Goal: Information Seeking & Learning: Learn about a topic

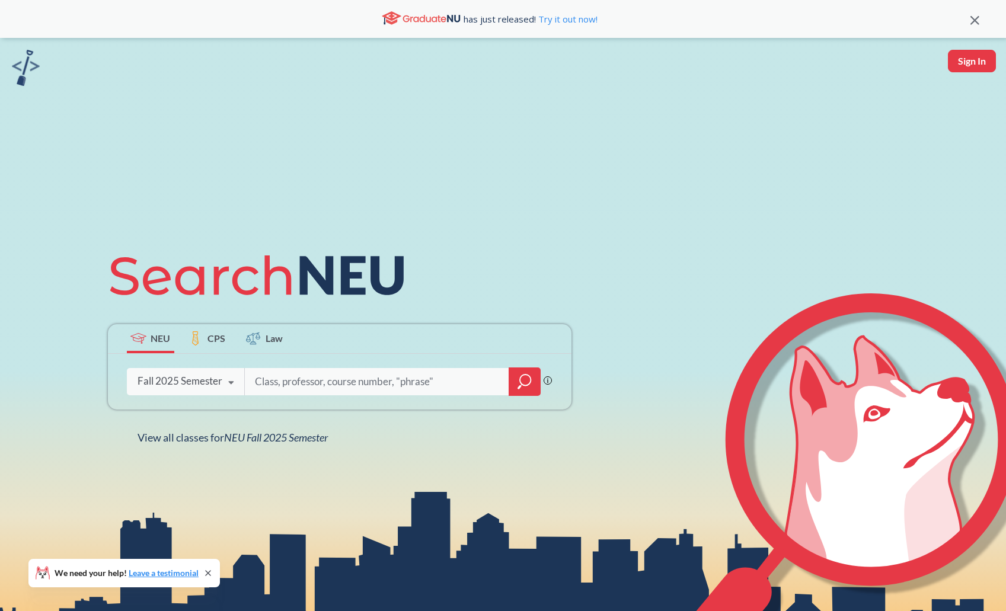
click at [513, 382] on div at bounding box center [524, 381] width 32 height 28
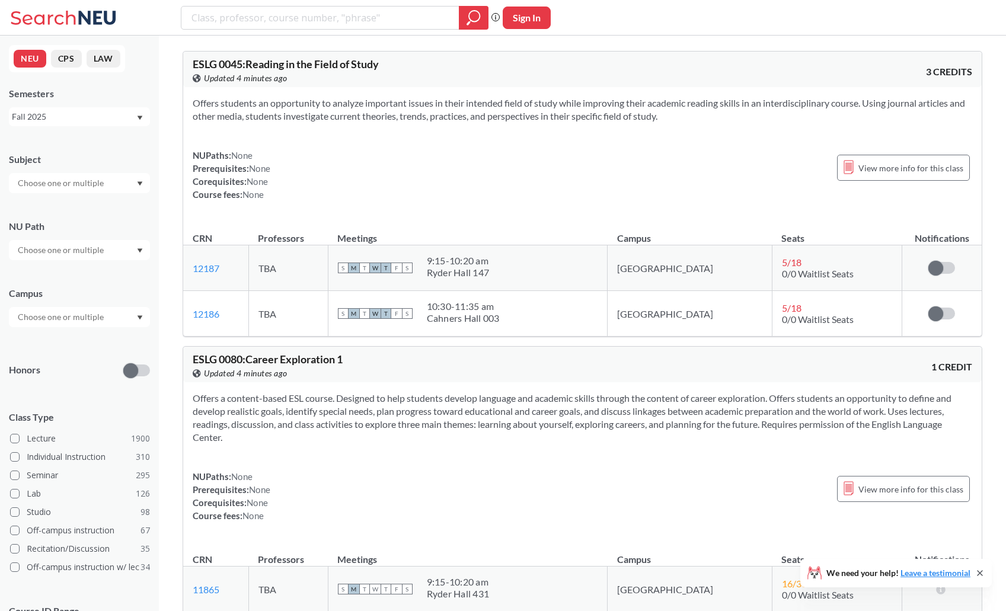
click at [84, 176] on input "text" at bounding box center [62, 183] width 100 height 14
type input "ie"
click at [40, 206] on div "IE ( 52 )" at bounding box center [82, 203] width 134 height 13
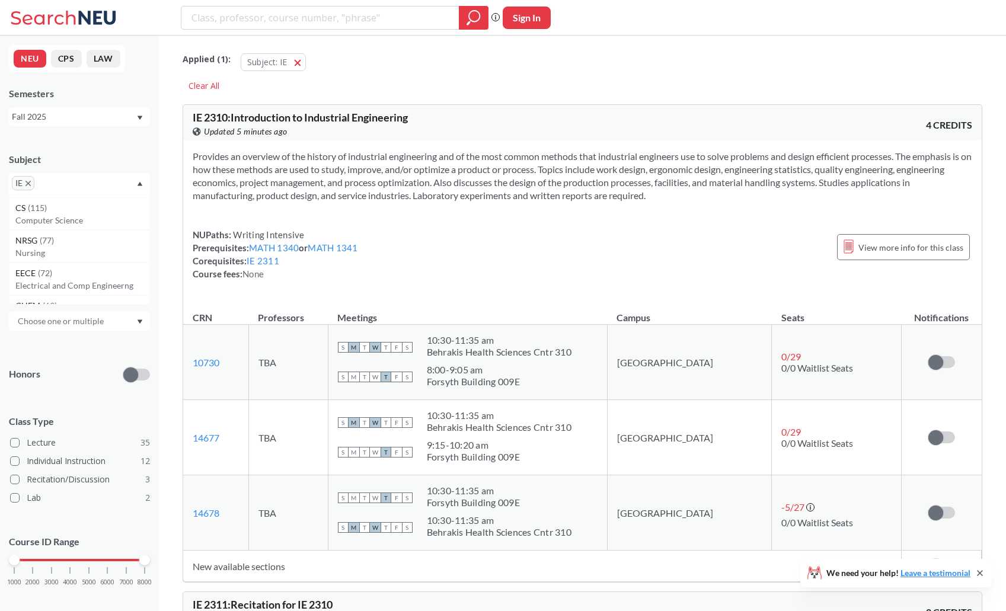
click at [58, 190] on input "text" at bounding box center [54, 187] width 35 height 14
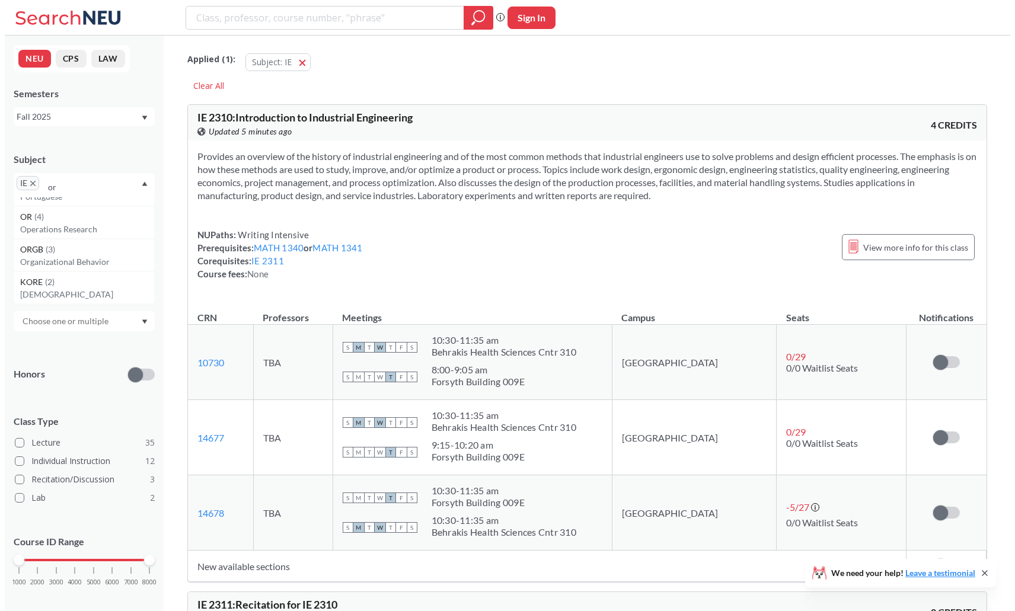
scroll to position [24, 0]
type input "or"
click at [61, 232] on p "Operations Research" at bounding box center [82, 229] width 134 height 12
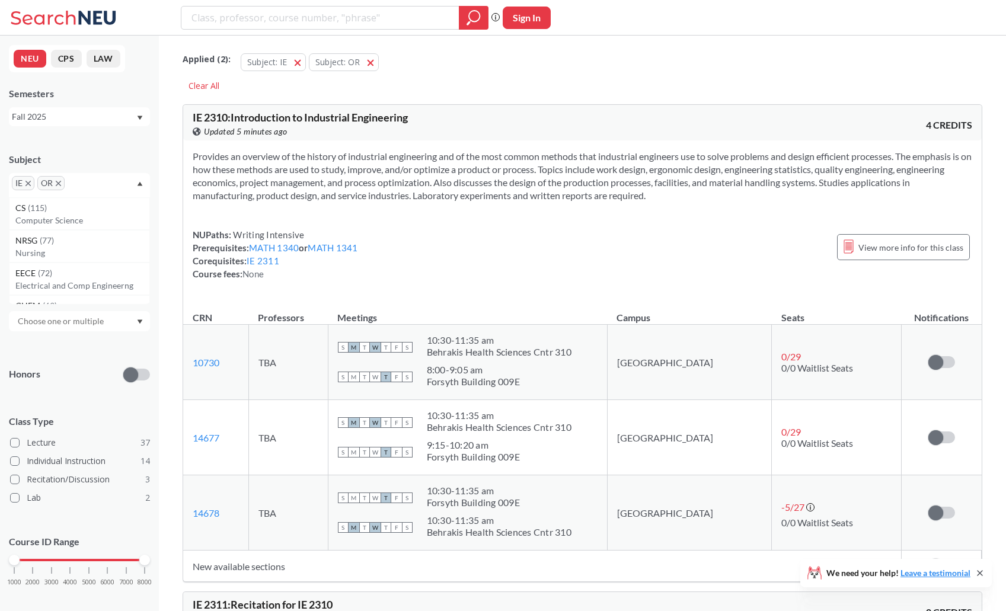
click at [79, 185] on input "text" at bounding box center [85, 187] width 35 height 14
type input "emg"
click at [63, 220] on p "Engineering Management" at bounding box center [82, 221] width 134 height 12
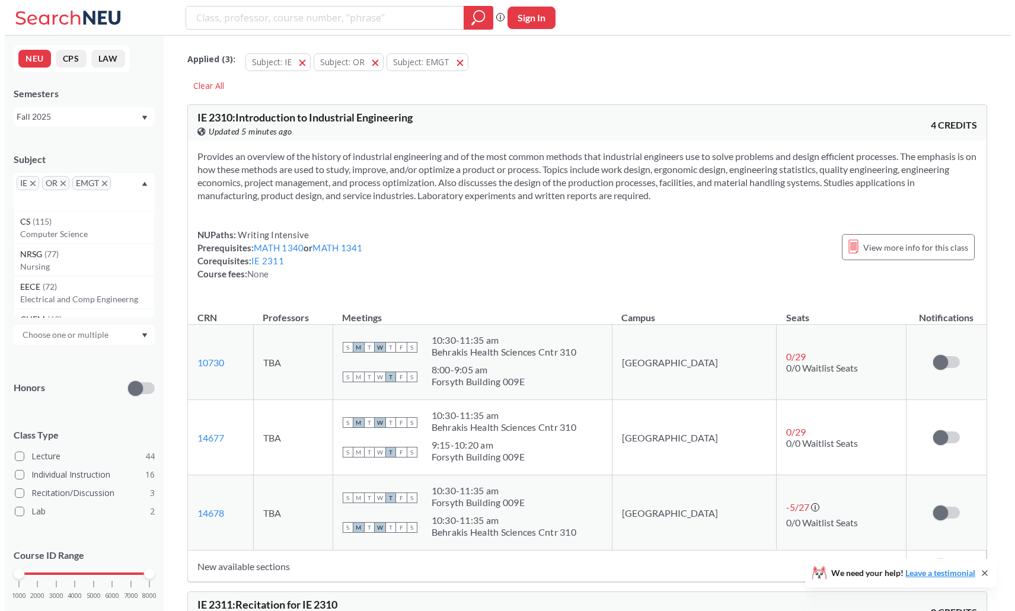
scroll to position [27, 0]
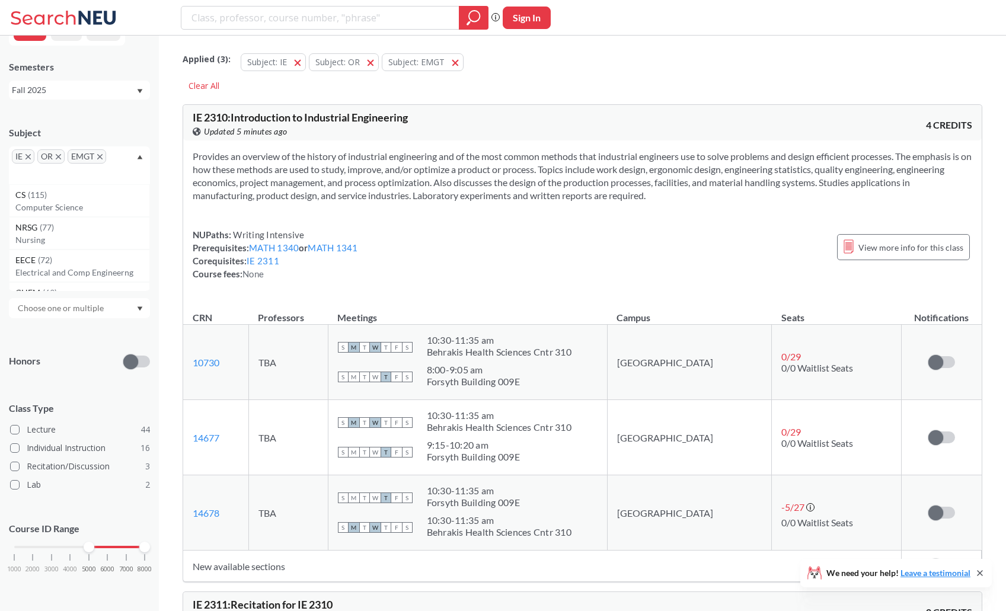
drag, startPoint x: 18, startPoint y: 544, endPoint x: 86, endPoint y: 550, distance: 68.4
click at [86, 550] on div at bounding box center [89, 547] width 11 height 11
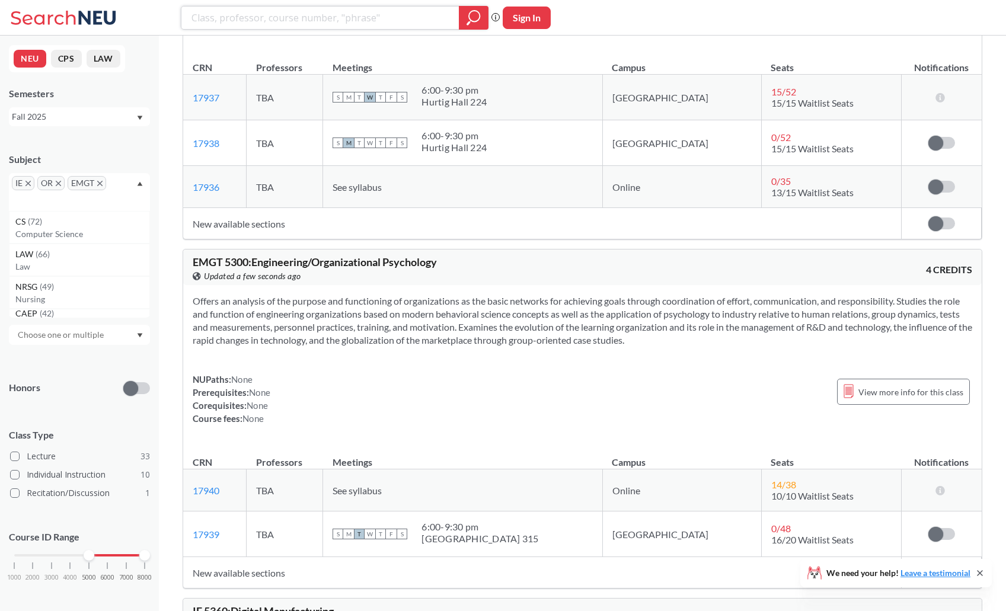
scroll to position [296, 0]
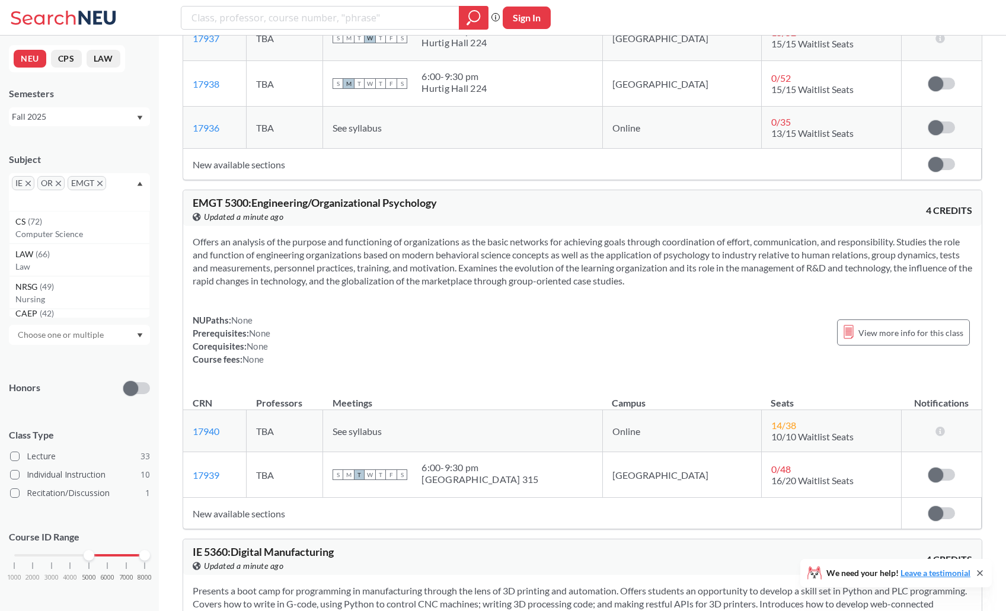
click at [92, 331] on input "text" at bounding box center [62, 335] width 100 height 14
type input "g"
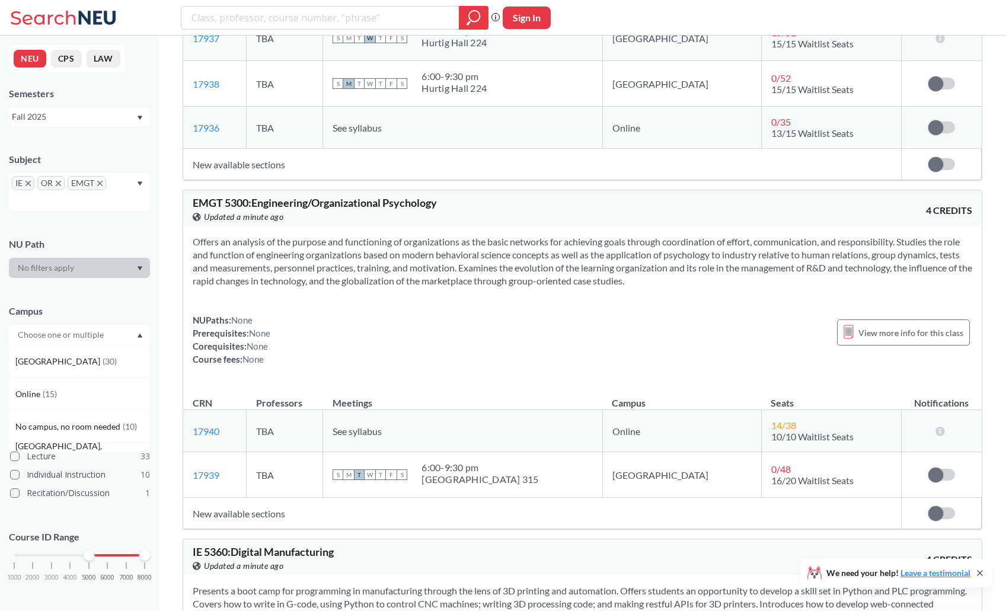
click at [85, 261] on div at bounding box center [79, 268] width 141 height 20
click at [110, 189] on div "IE OR EMGT" at bounding box center [79, 192] width 141 height 38
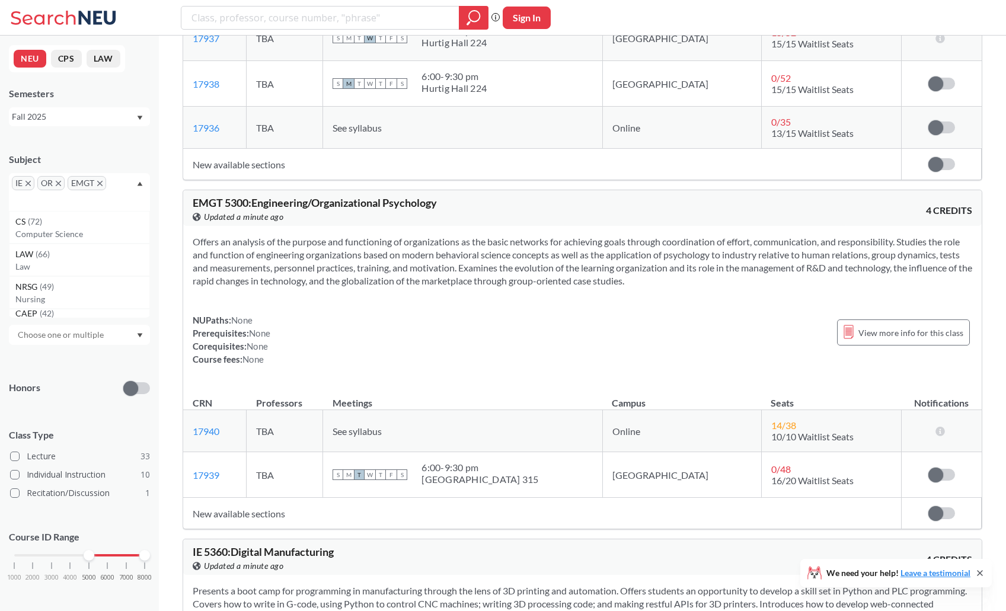
click at [15, 198] on input "text" at bounding box center [29, 201] width 35 height 14
type input "ge"
click at [35, 226] on span "( 5 )" at bounding box center [32, 221] width 9 height 10
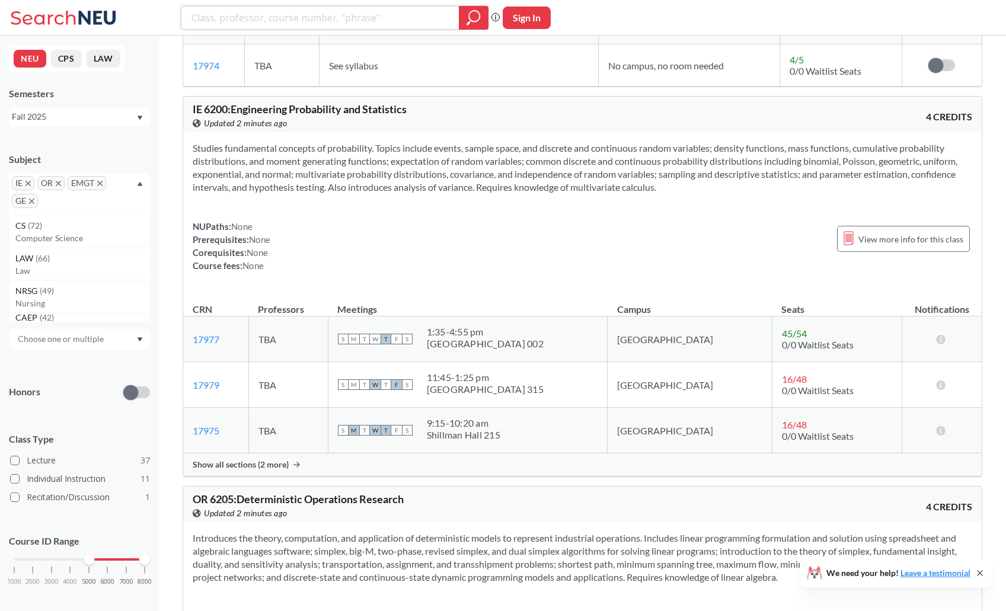
scroll to position [4267, 0]
click at [272, 469] on span "Show all sections (2 more)" at bounding box center [241, 464] width 96 height 11
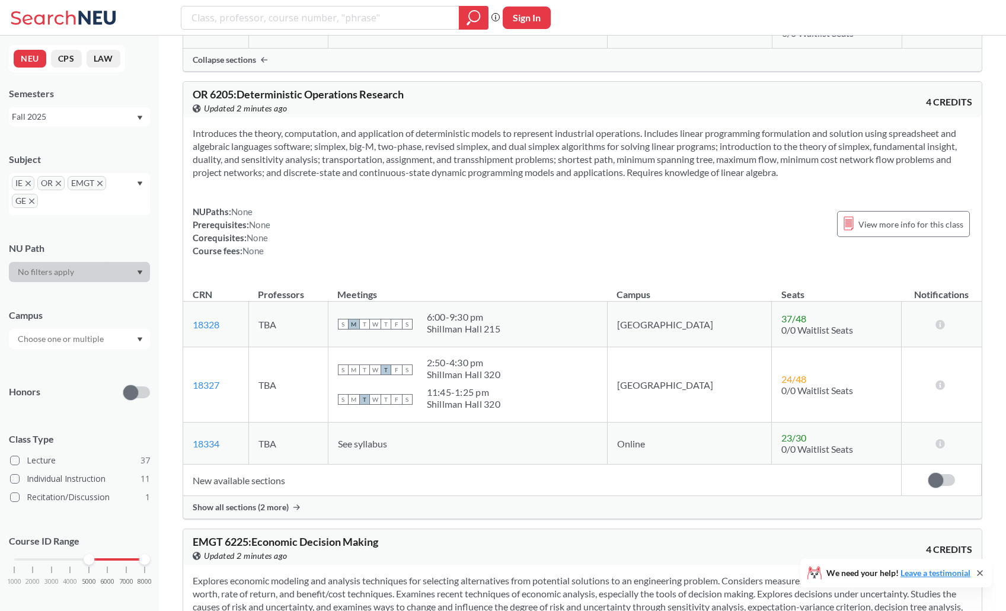
scroll to position [4800, 0]
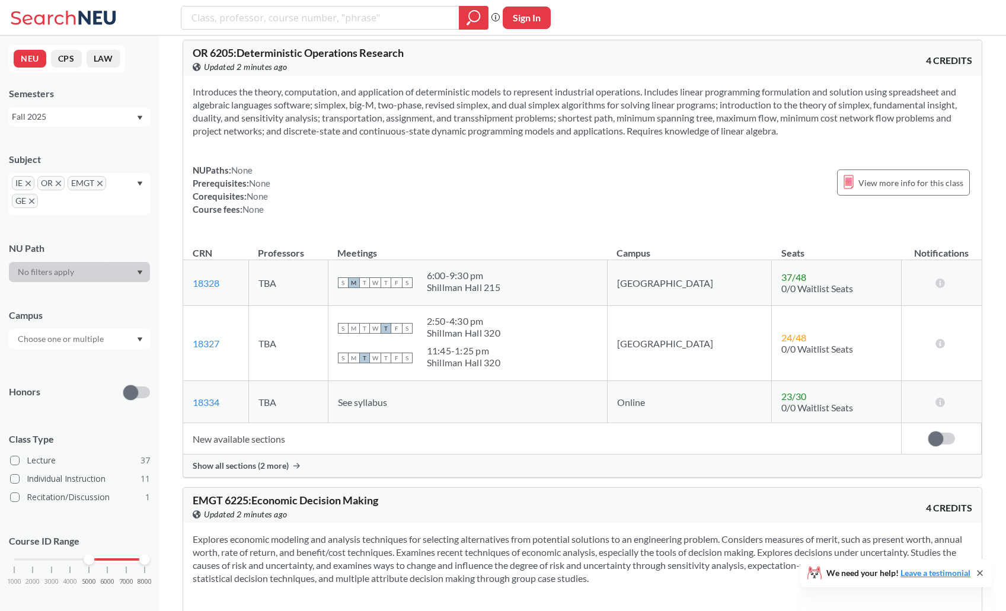
click at [264, 471] on span "Show all sections (2 more)" at bounding box center [241, 465] width 96 height 11
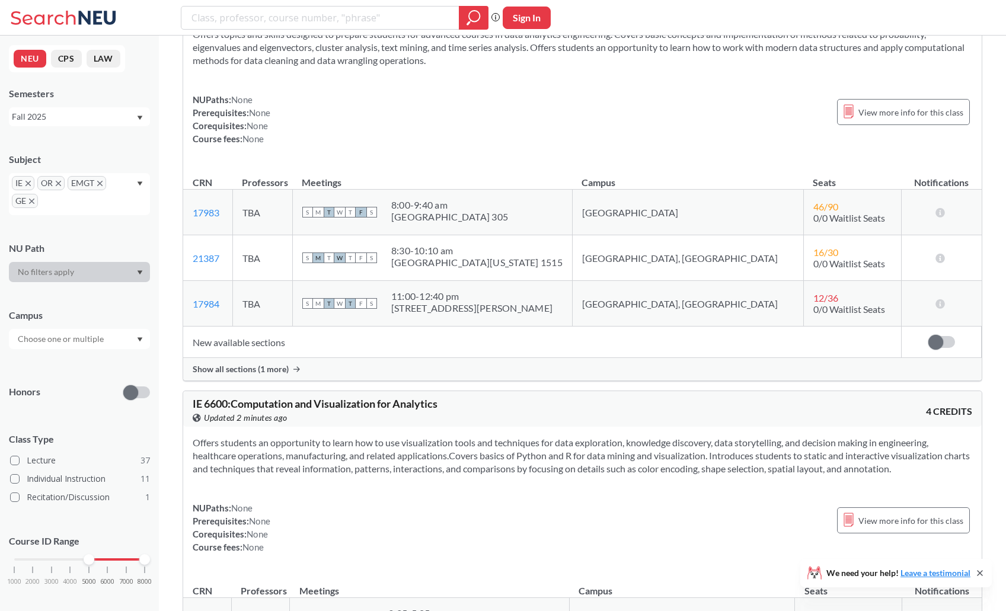
scroll to position [6341, 0]
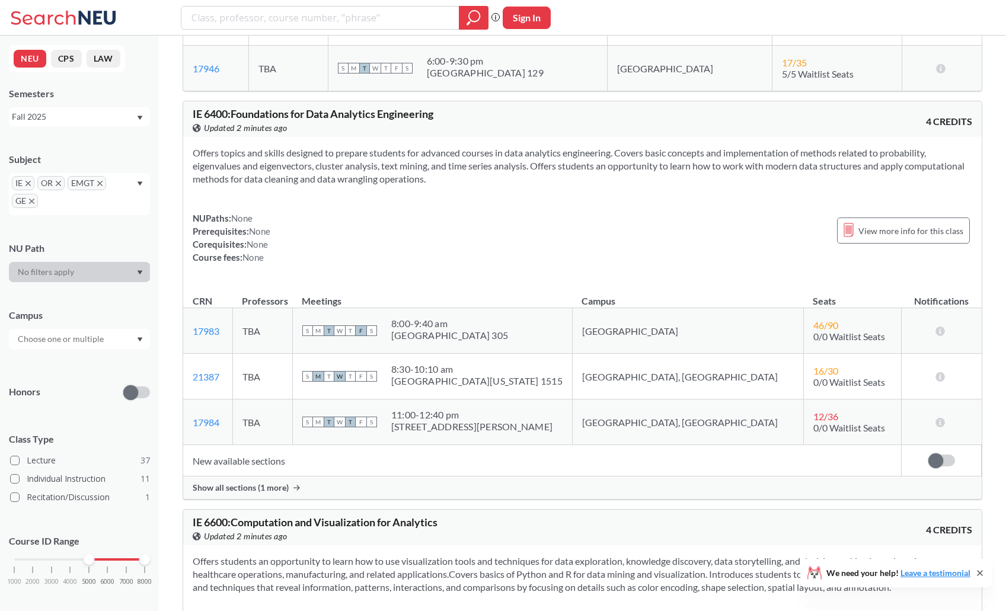
click at [252, 499] on div "Show all sections (1 more)" at bounding box center [582, 487] width 798 height 23
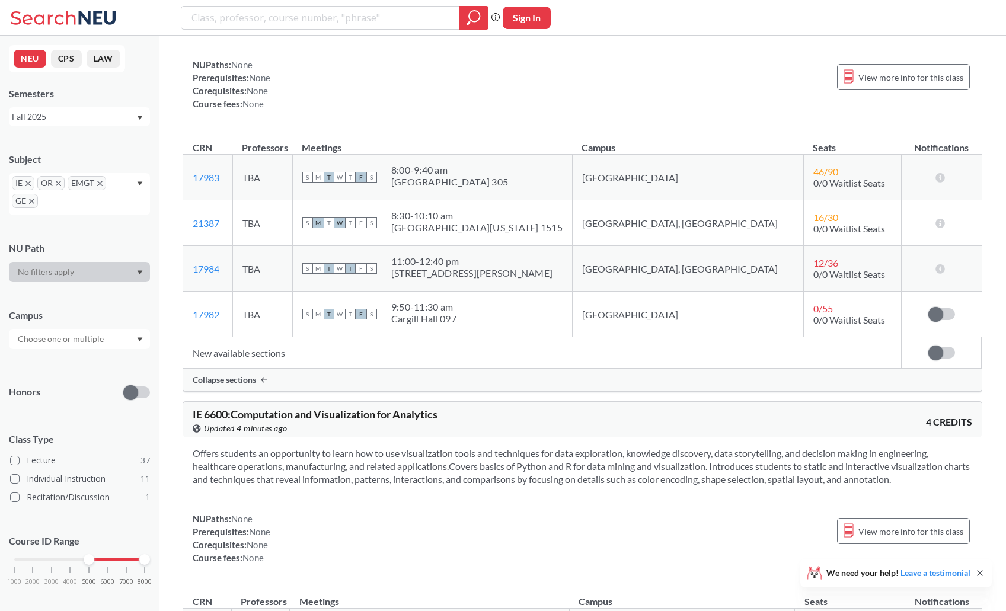
scroll to position [6458, 0]
